Goal: Communication & Community: Answer question/provide support

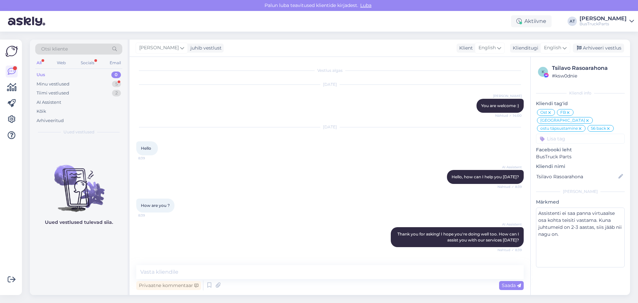
scroll to position [3128, 0]
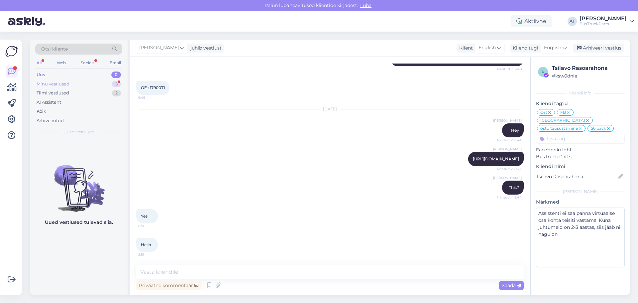
click at [53, 79] on div "Minu vestlused 5" at bounding box center [78, 83] width 87 height 9
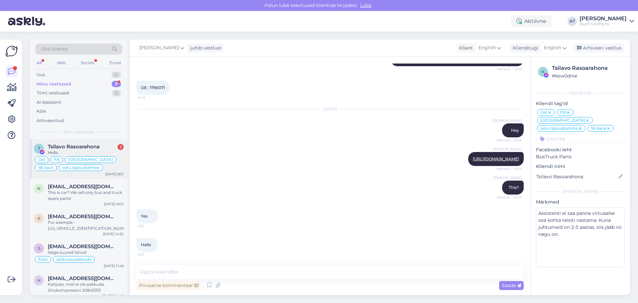
click at [78, 148] on span "Tsilavo Rasoarahona" at bounding box center [74, 147] width 52 height 6
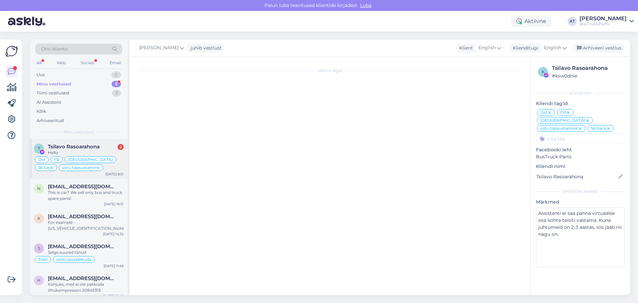
scroll to position [2966, 0]
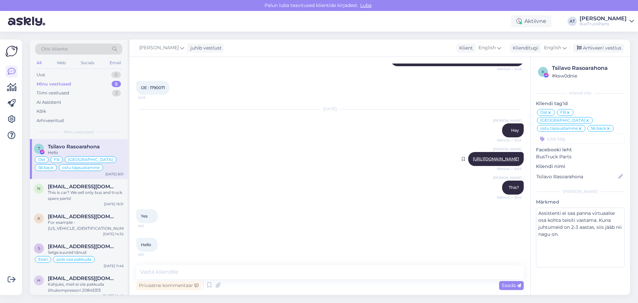
click at [473, 156] on link "[URL][DOMAIN_NAME]" at bounding box center [496, 158] width 46 height 5
click at [201, 269] on textarea at bounding box center [329, 272] width 387 height 14
type textarea "moment"
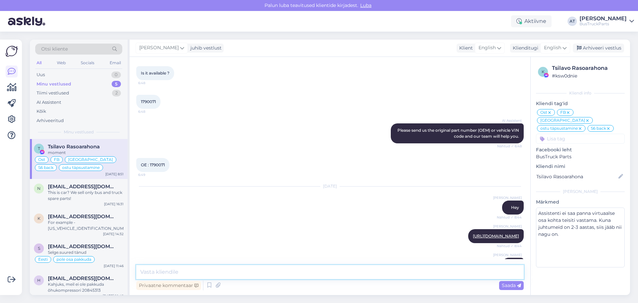
scroll to position [2861, 0]
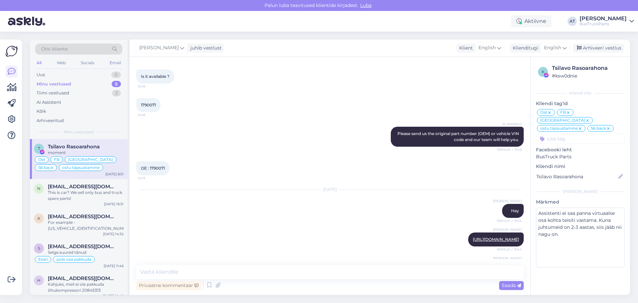
click at [162, 170] on span "OE : 1790071" at bounding box center [153, 167] width 24 height 5
copy div "1790071 6:49"
click at [598, 67] on div "Tsilavo Rasoarahona" at bounding box center [587, 68] width 71 height 8
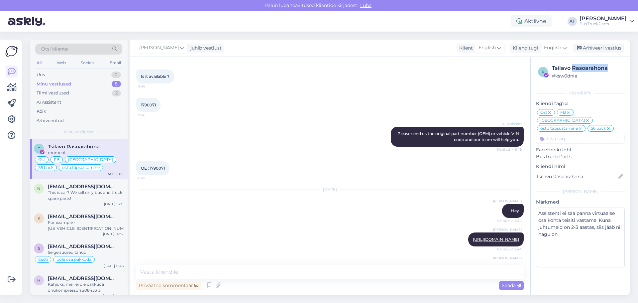
copy div "Rasoarahona"
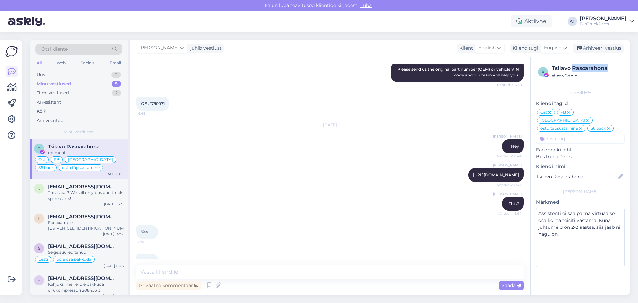
scroll to position [2994, 0]
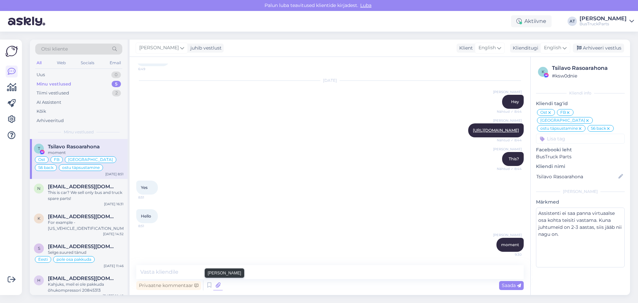
click at [219, 286] on icon at bounding box center [217, 285] width 9 height 10
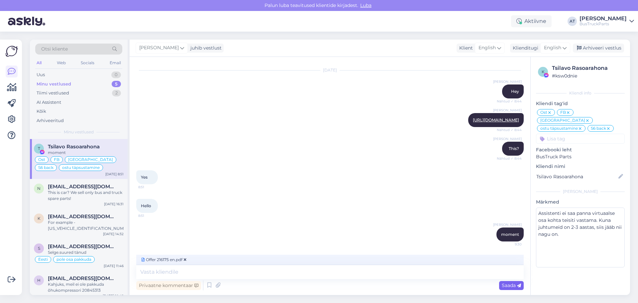
click at [511, 283] on span "Saada" at bounding box center [511, 285] width 19 height 6
